Goal: Transaction & Acquisition: Obtain resource

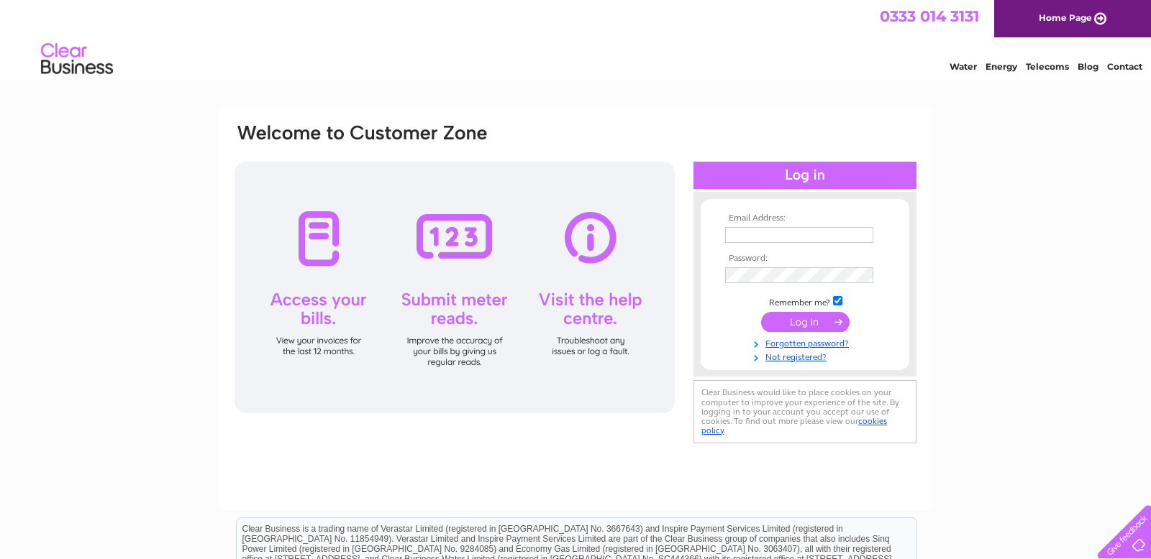
type input "[EMAIL_ADDRESS][DOMAIN_NAME]"
click at [795, 322] on input "submit" at bounding box center [805, 322] width 88 height 20
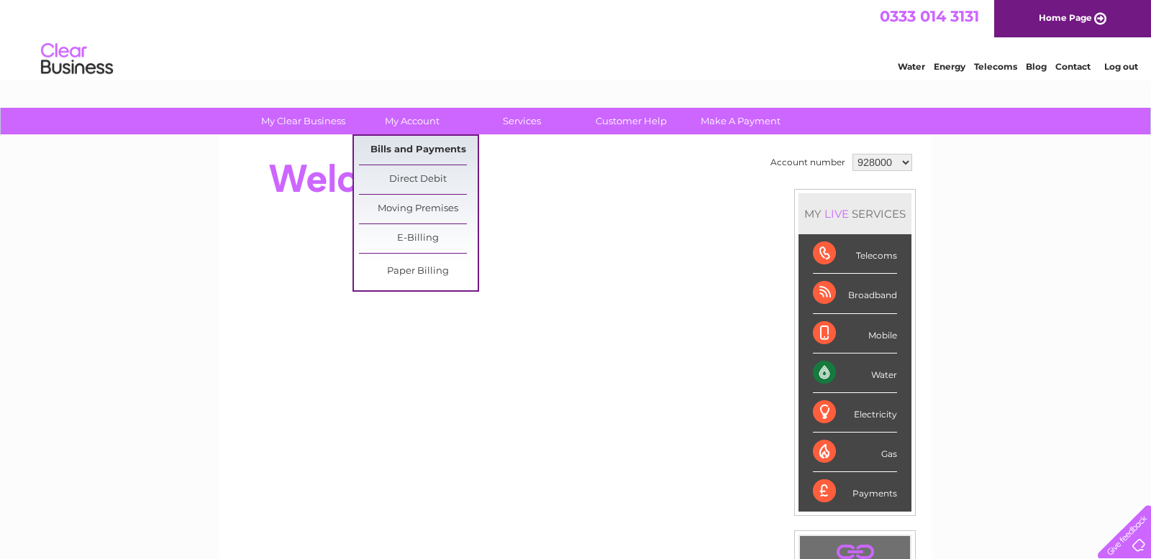
click at [410, 150] on link "Bills and Payments" at bounding box center [418, 150] width 119 height 29
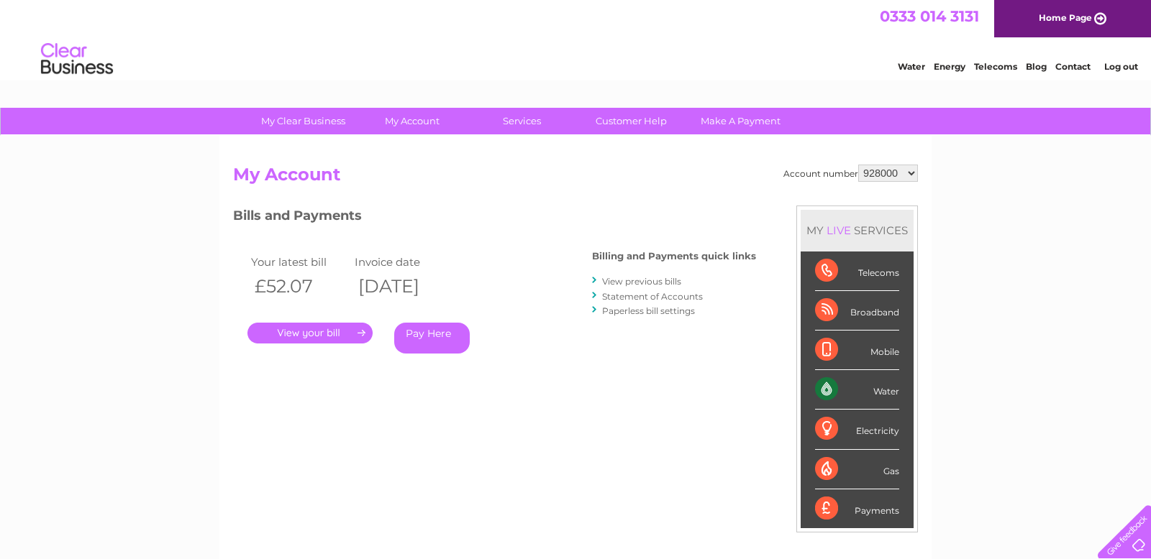
click at [337, 331] on link "." at bounding box center [309, 333] width 125 height 21
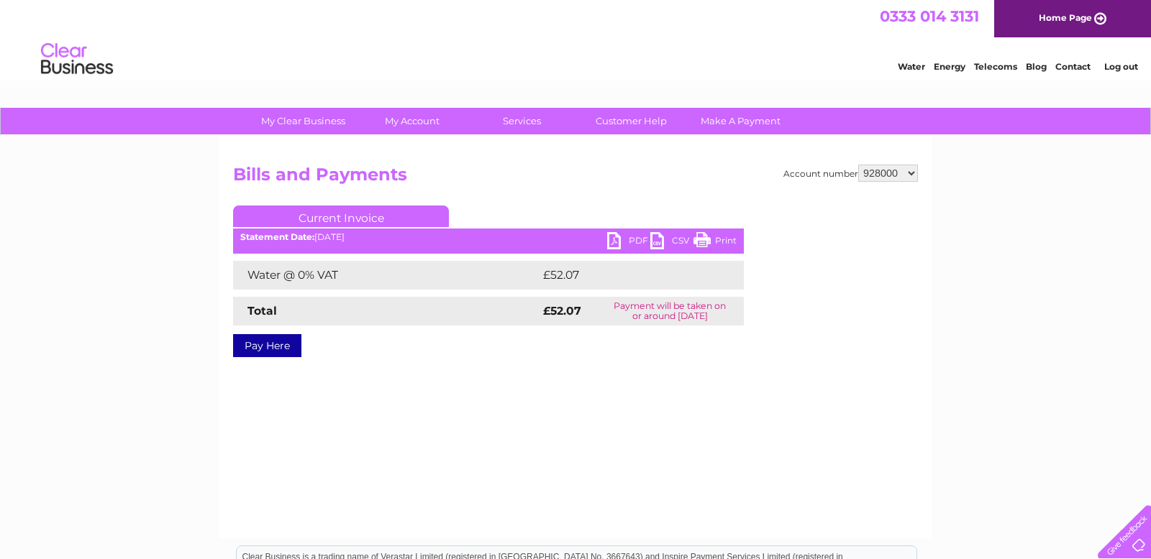
click at [613, 242] on link "PDF" at bounding box center [628, 242] width 43 height 21
